Goal: Navigation & Orientation: Find specific page/section

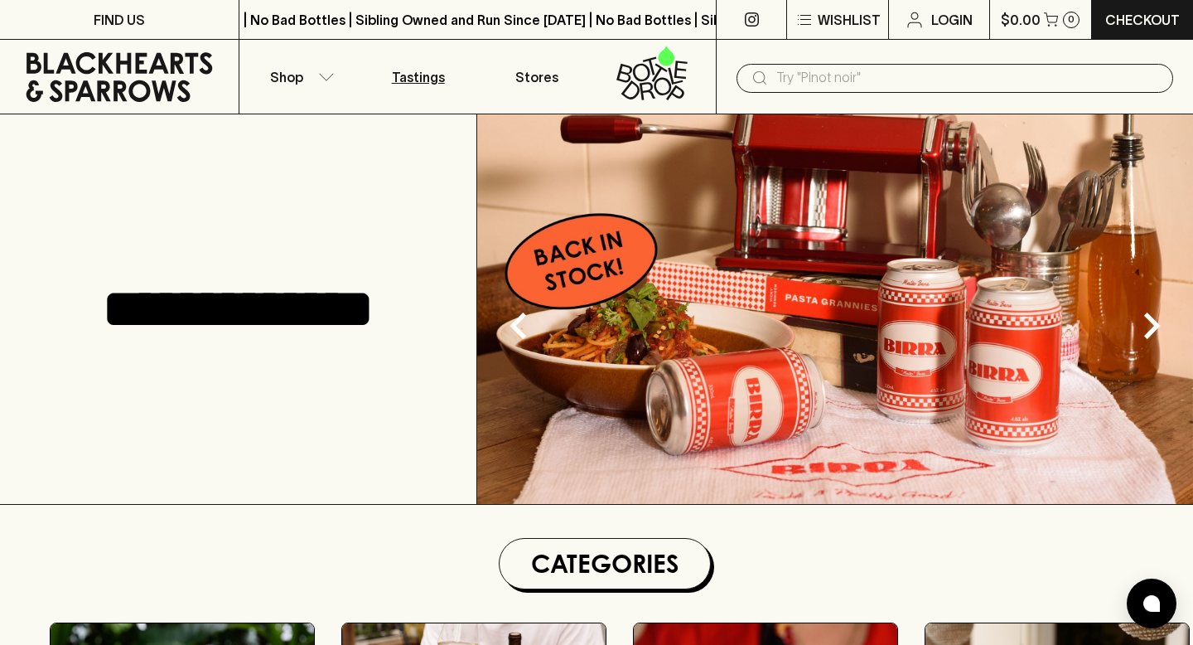
click at [404, 78] on p "Tastings" at bounding box center [418, 77] width 53 height 20
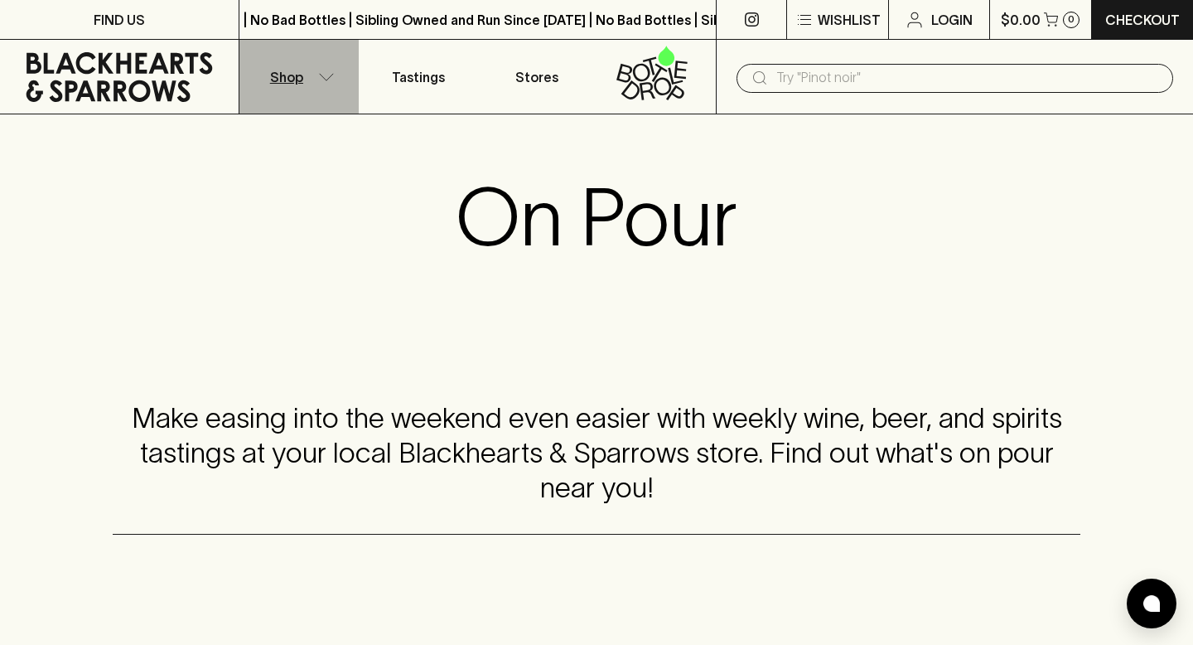
click at [328, 79] on icon "button" at bounding box center [327, 76] width 14 height 7
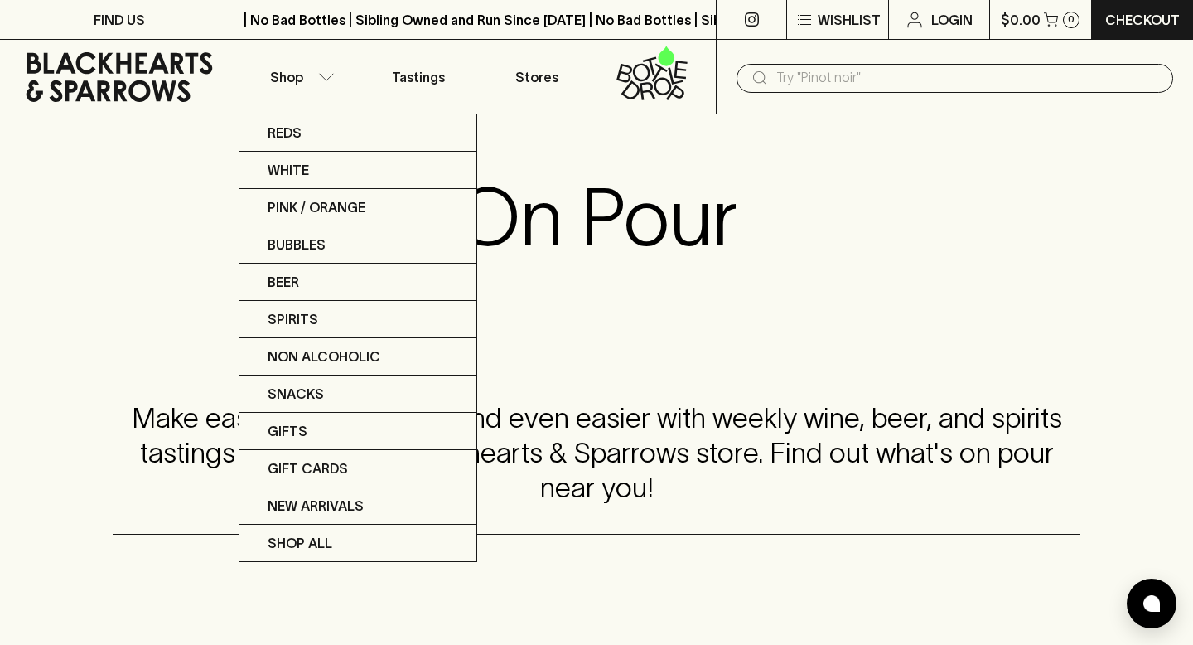
click at [617, 327] on div at bounding box center [596, 322] width 1193 height 645
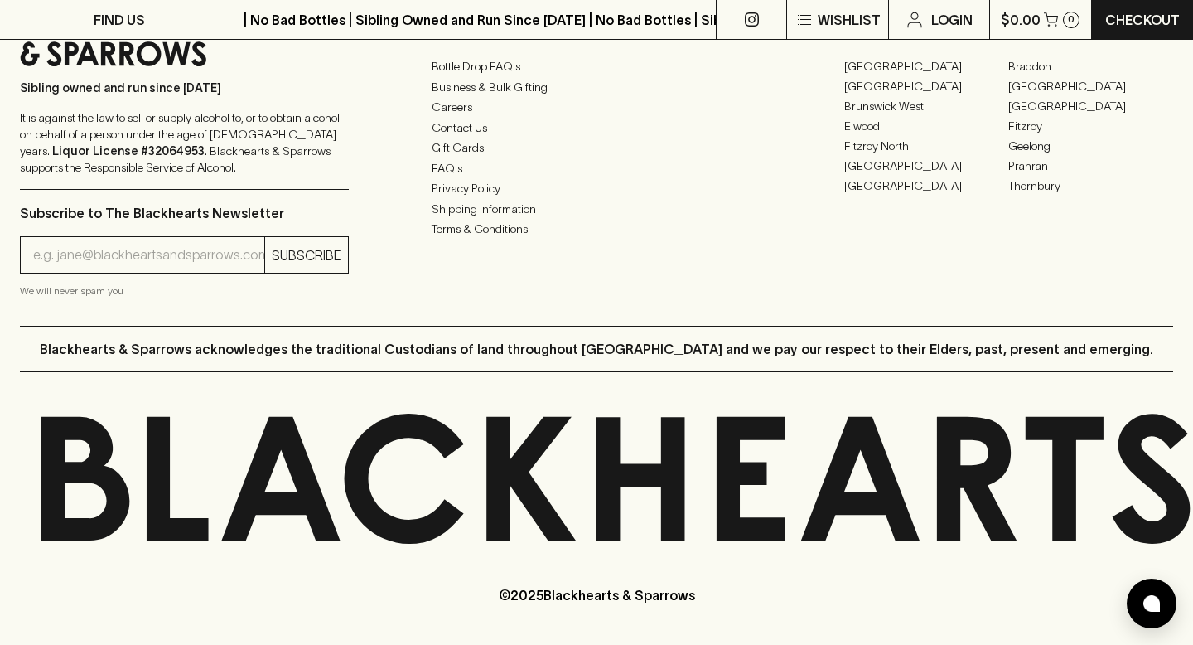
scroll to position [2128, 0]
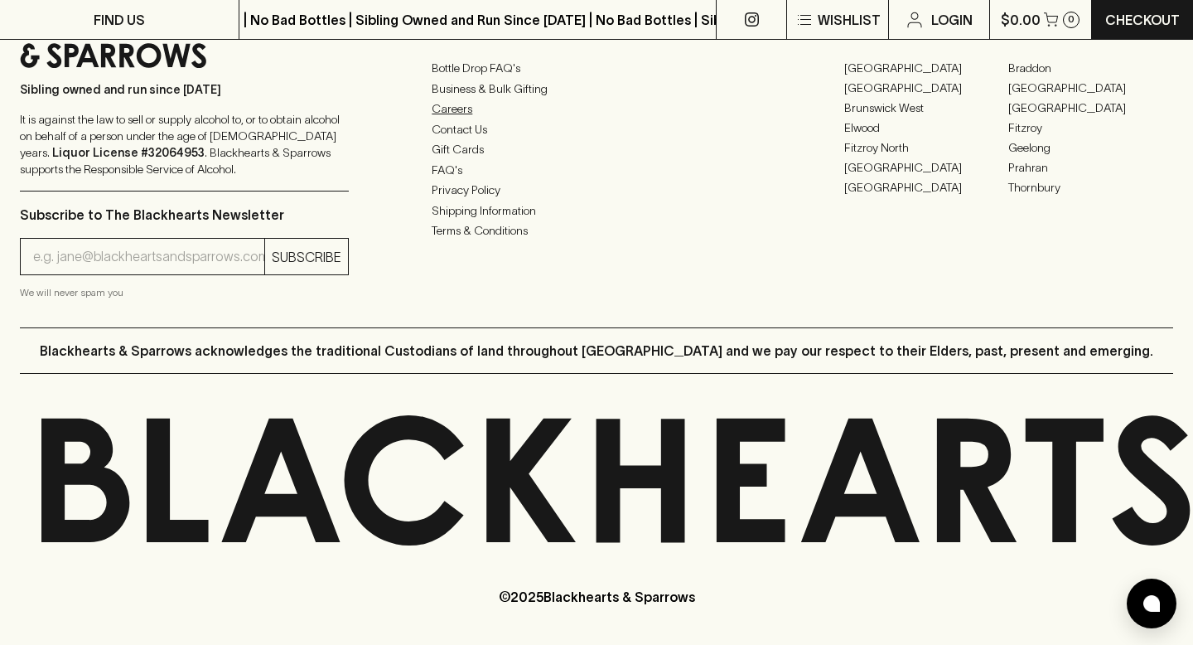
click at [486, 119] on link "Careers" at bounding box center [596, 109] width 329 height 20
